Goal: Navigation & Orientation: Find specific page/section

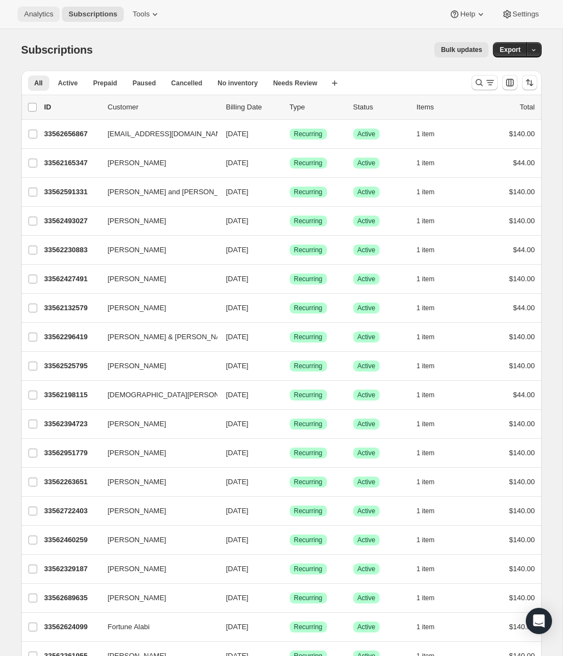
click at [51, 14] on span "Analytics" at bounding box center [38, 14] width 29 height 9
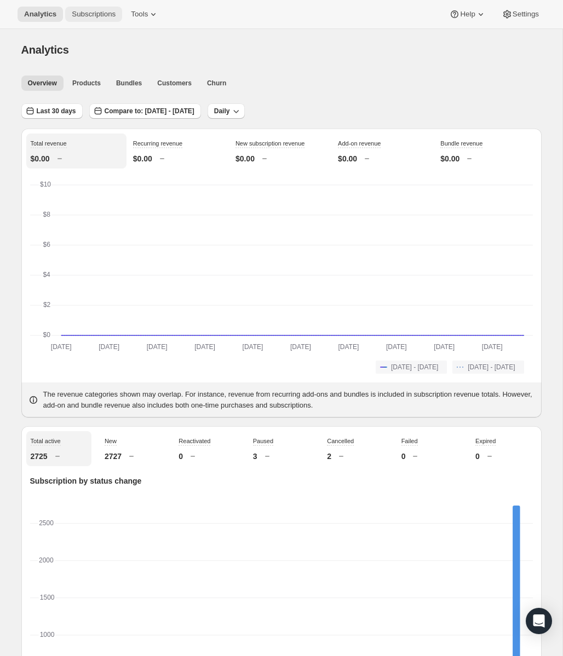
click at [88, 14] on span "Subscriptions" at bounding box center [94, 14] width 44 height 9
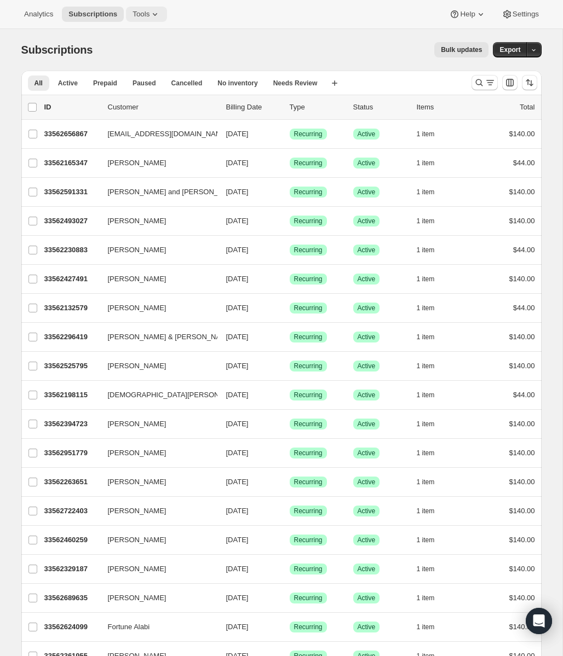
click at [135, 18] on span "Tools" at bounding box center [140, 14] width 17 height 9
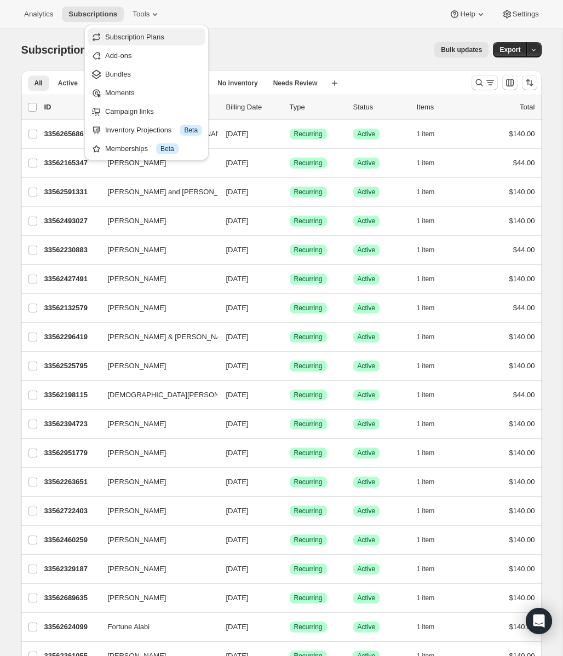
click at [129, 39] on span "Subscription Plans" at bounding box center [134, 37] width 59 height 8
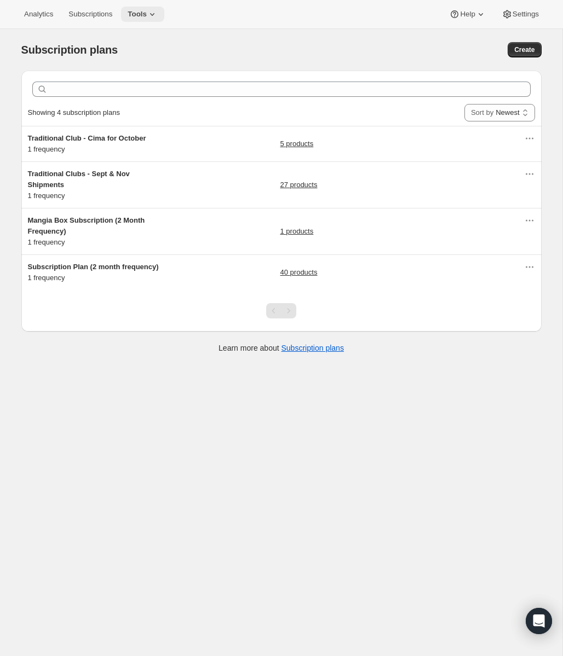
click at [147, 15] on span "Tools" at bounding box center [137, 14] width 19 height 9
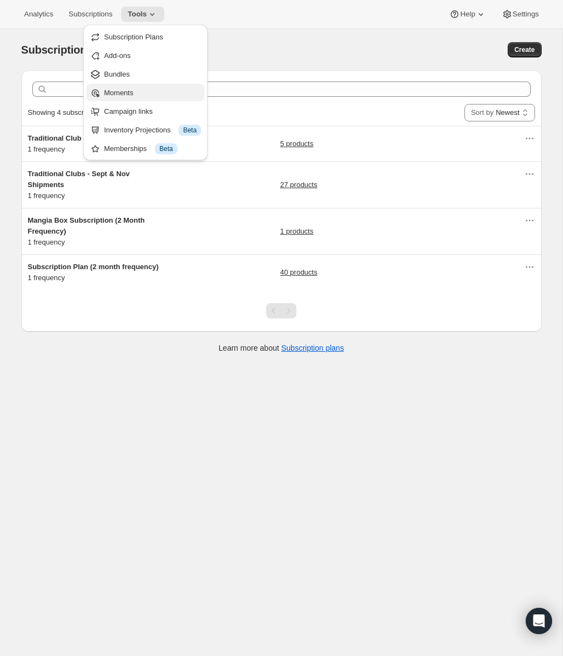
click at [150, 88] on span "Moments" at bounding box center [152, 93] width 97 height 11
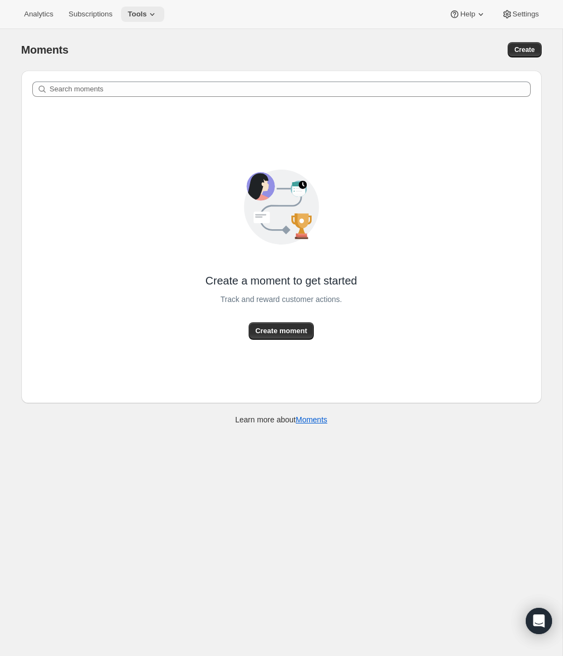
click at [147, 17] on span "Tools" at bounding box center [137, 14] width 19 height 9
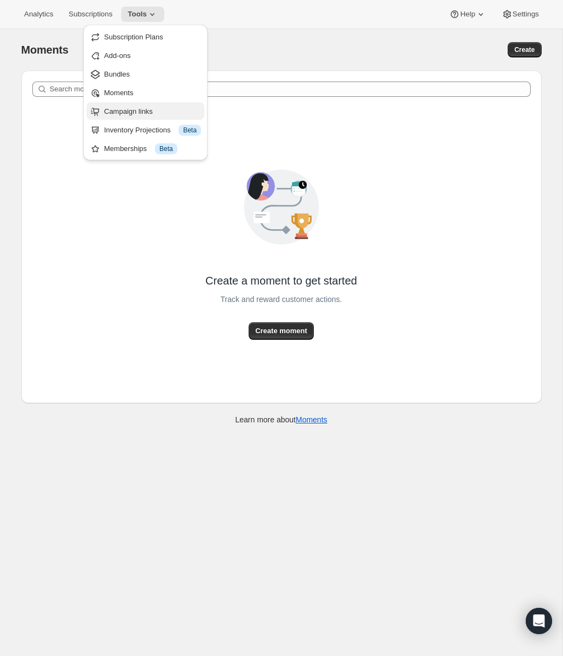
click at [148, 109] on span "Campaign links" at bounding box center [128, 111] width 49 height 8
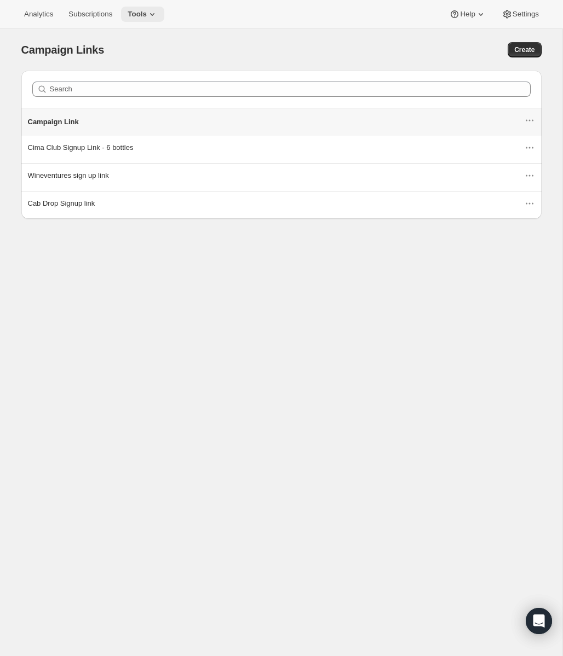
click at [142, 18] on span "Tools" at bounding box center [137, 14] width 19 height 9
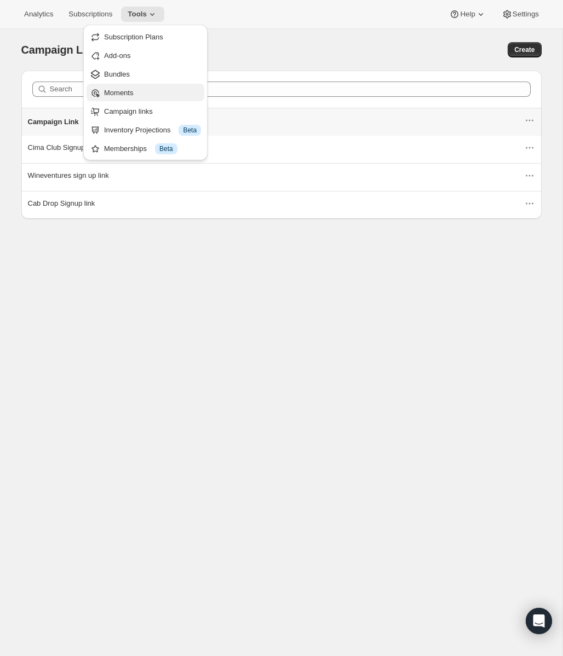
click at [141, 90] on span "Moments" at bounding box center [152, 93] width 97 height 11
